Goal: Navigation & Orientation: Find specific page/section

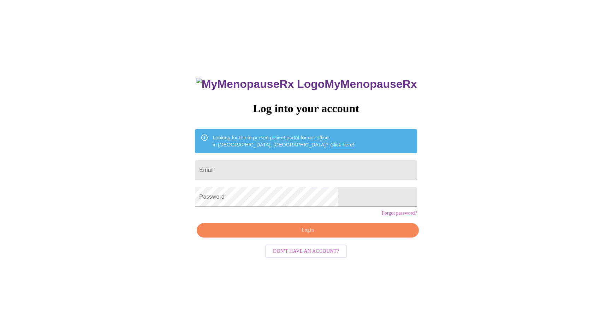
scroll to position [7, 0]
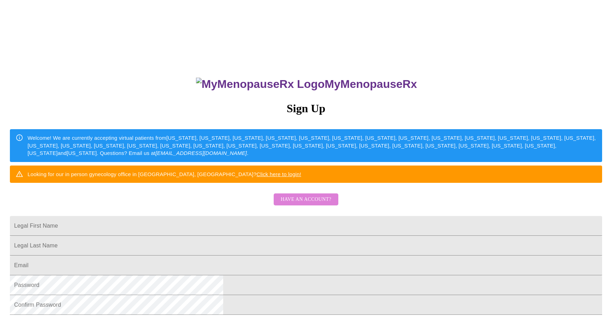
click at [321, 204] on span "Have an account?" at bounding box center [306, 199] width 51 height 9
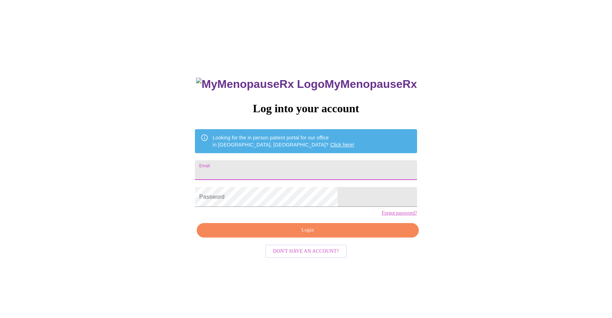
click at [293, 165] on input "Email" at bounding box center [306, 170] width 222 height 20
type input "[EMAIL_ADDRESS][DOMAIN_NAME]"
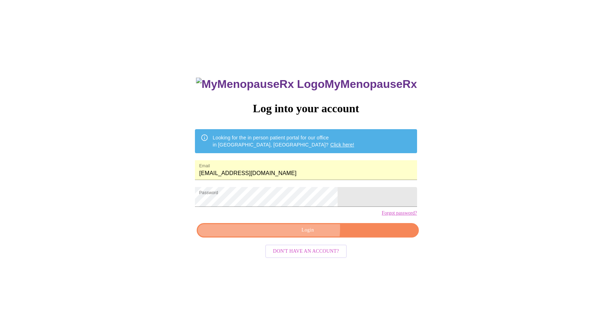
click at [304, 235] on span "Login" at bounding box center [308, 230] width 206 height 9
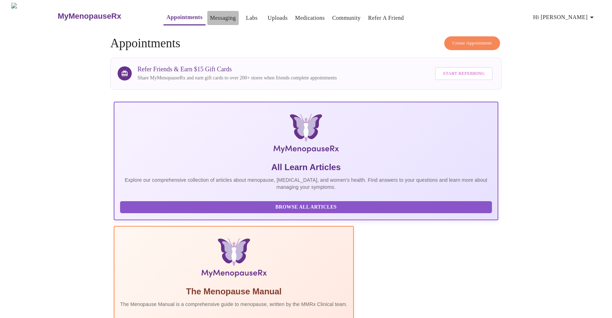
click at [216, 16] on link "Messaging" at bounding box center [223, 18] width 26 height 10
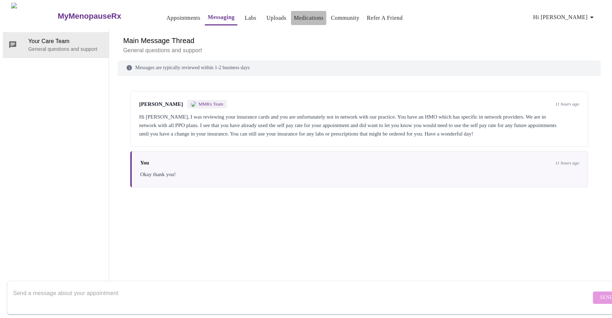
click at [302, 17] on link "Medications" at bounding box center [309, 18] width 30 height 10
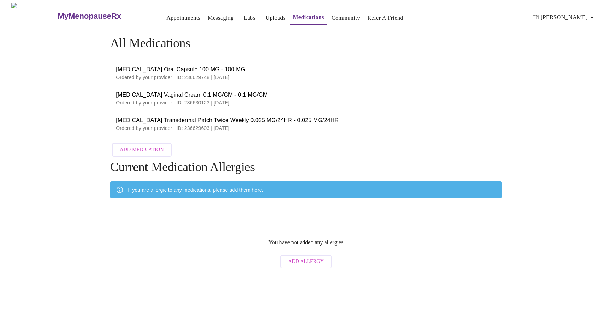
click at [207, 122] on span "[MEDICAL_DATA] Transdermal Patch Twice Weekly 0.025 MG/24HR - 0.025 MG/24HR" at bounding box center [306, 120] width 380 height 8
drag, startPoint x: 342, startPoint y: 18, endPoint x: 337, endPoint y: 50, distance: 32.5
click at [89, 12] on h3 "MyMenopauseRx" at bounding box center [90, 16] width 64 height 9
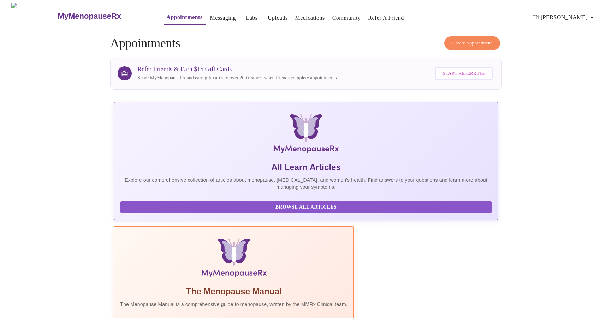
click at [210, 18] on link "Messaging" at bounding box center [223, 18] width 26 height 10
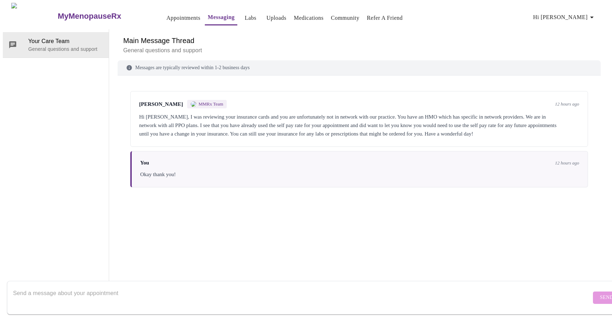
click at [25, 11] on img at bounding box center [34, 16] width 46 height 27
click at [58, 14] on h3 "MyMenopauseRx" at bounding box center [90, 16] width 64 height 9
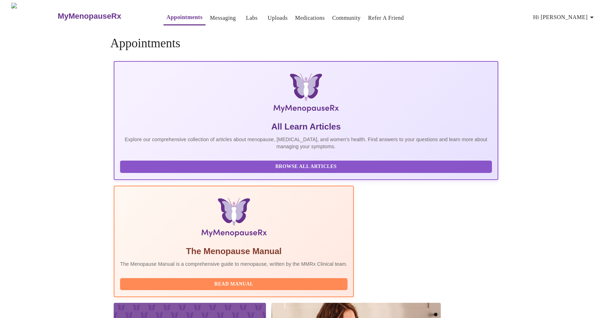
click at [63, 16] on h3 "MyMenopauseRx" at bounding box center [90, 16] width 64 height 9
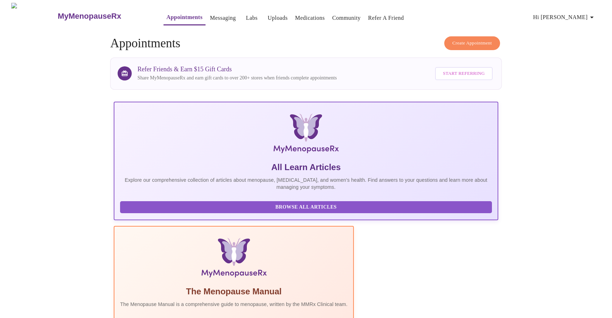
click at [58, 12] on h3 "MyMenopauseRx" at bounding box center [90, 16] width 64 height 9
click at [210, 17] on link "Messaging" at bounding box center [223, 18] width 26 height 10
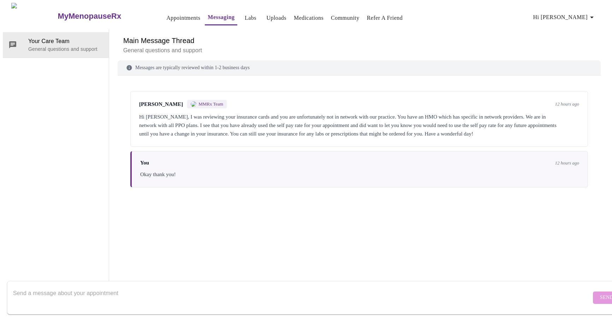
click at [245, 16] on link "Labs" at bounding box center [251, 18] width 12 height 10
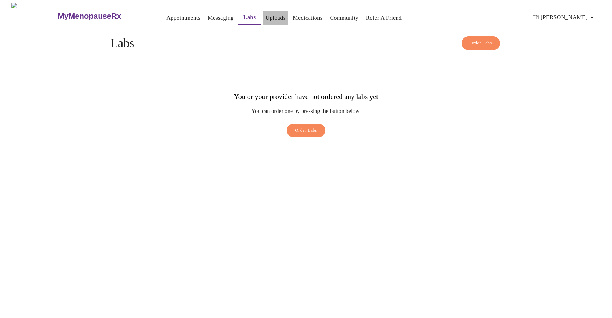
click at [266, 13] on link "Uploads" at bounding box center [276, 18] width 20 height 10
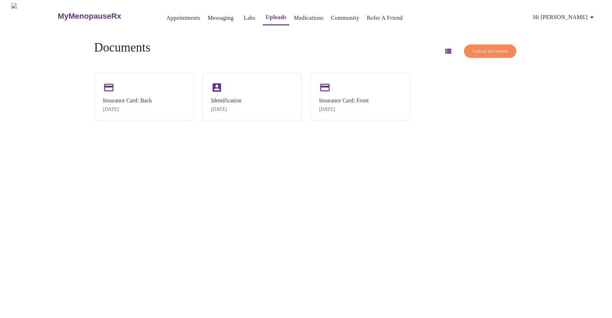
click at [294, 15] on link "Medications" at bounding box center [309, 18] width 30 height 10
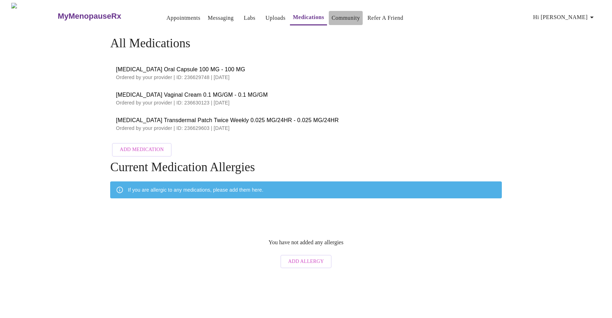
click at [337, 14] on link "Community" at bounding box center [346, 18] width 29 height 10
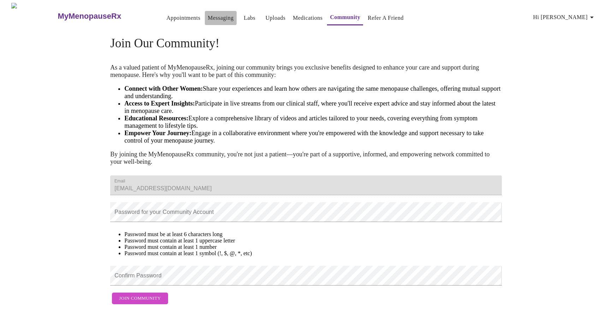
click at [208, 17] on link "Messaging" at bounding box center [221, 18] width 26 height 10
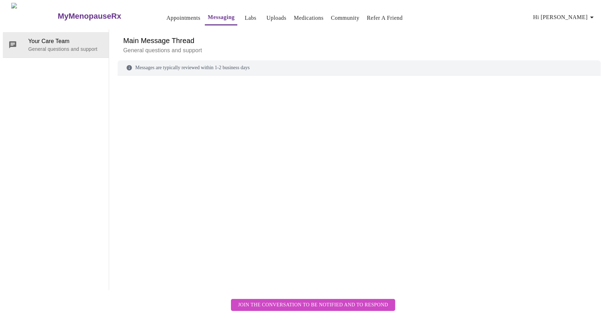
scroll to position [27, 0]
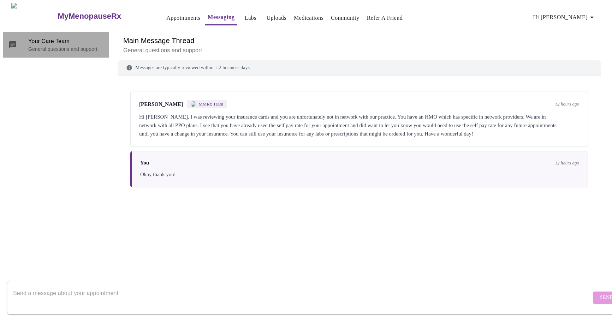
click at [58, 46] on p "General questions and support" at bounding box center [65, 49] width 75 height 7
